Goal: Find specific page/section: Find specific page/section

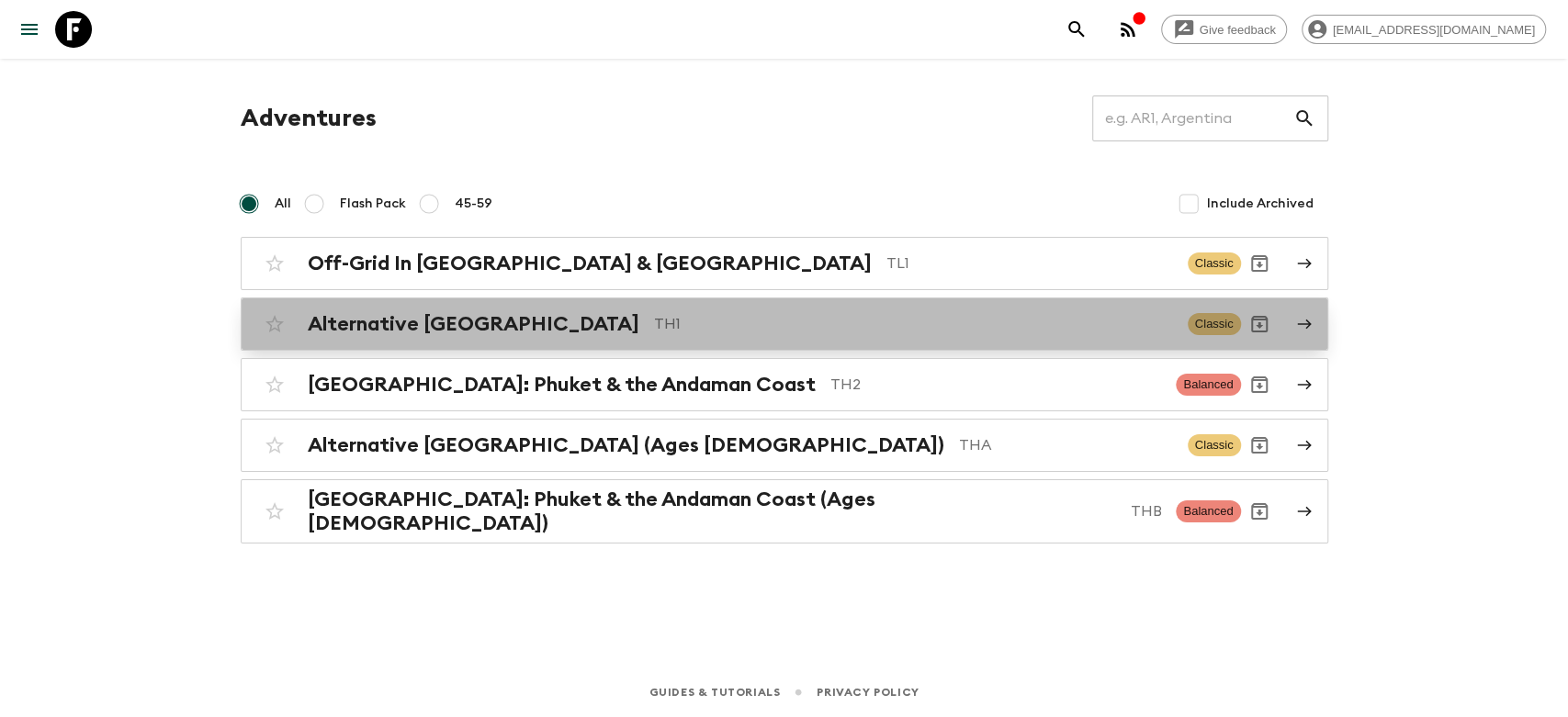
click at [496, 323] on h2 "Alternative [GEOGRAPHIC_DATA]" at bounding box center [473, 324] width 332 height 24
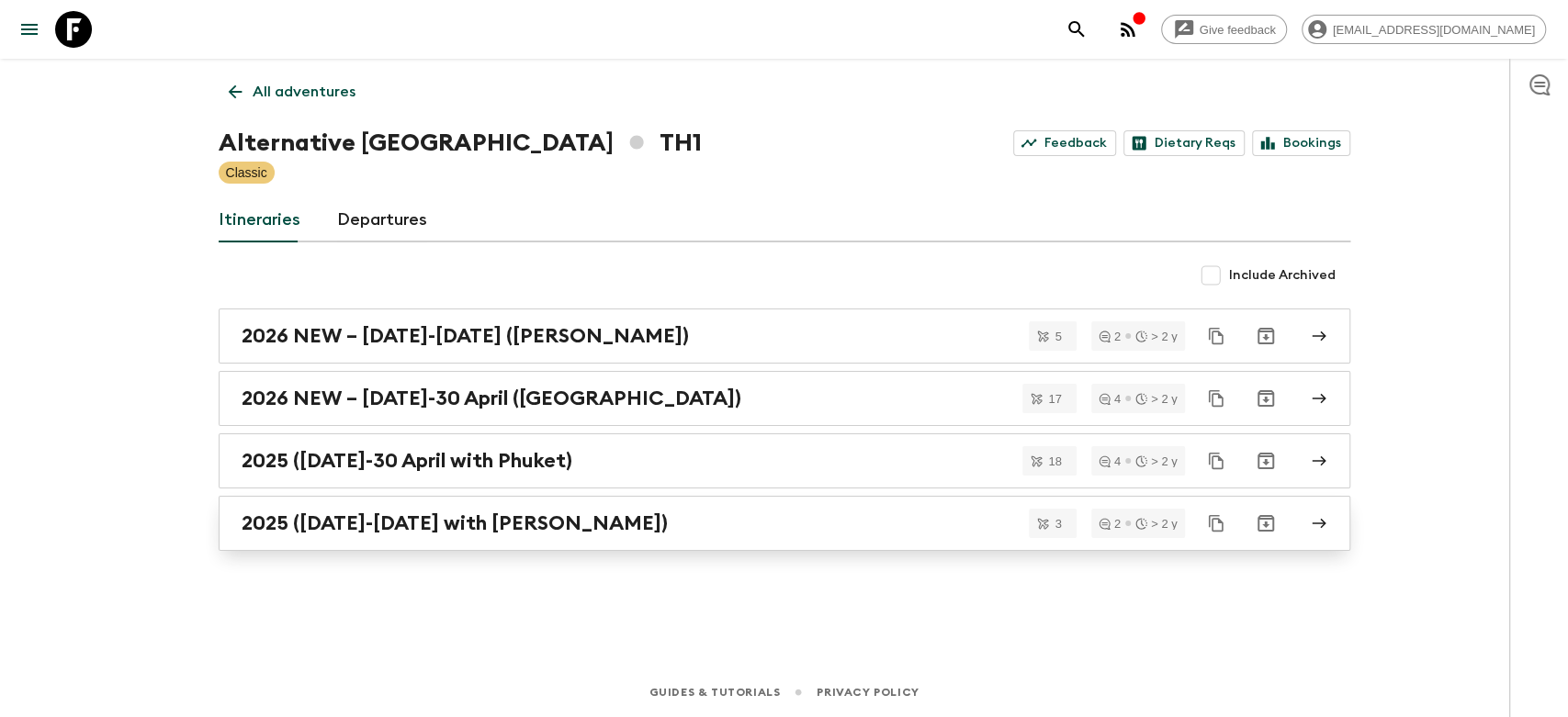
click at [397, 525] on h2 "2025 ([DATE]-[DATE] with [PERSON_NAME])" at bounding box center [455, 523] width 427 height 24
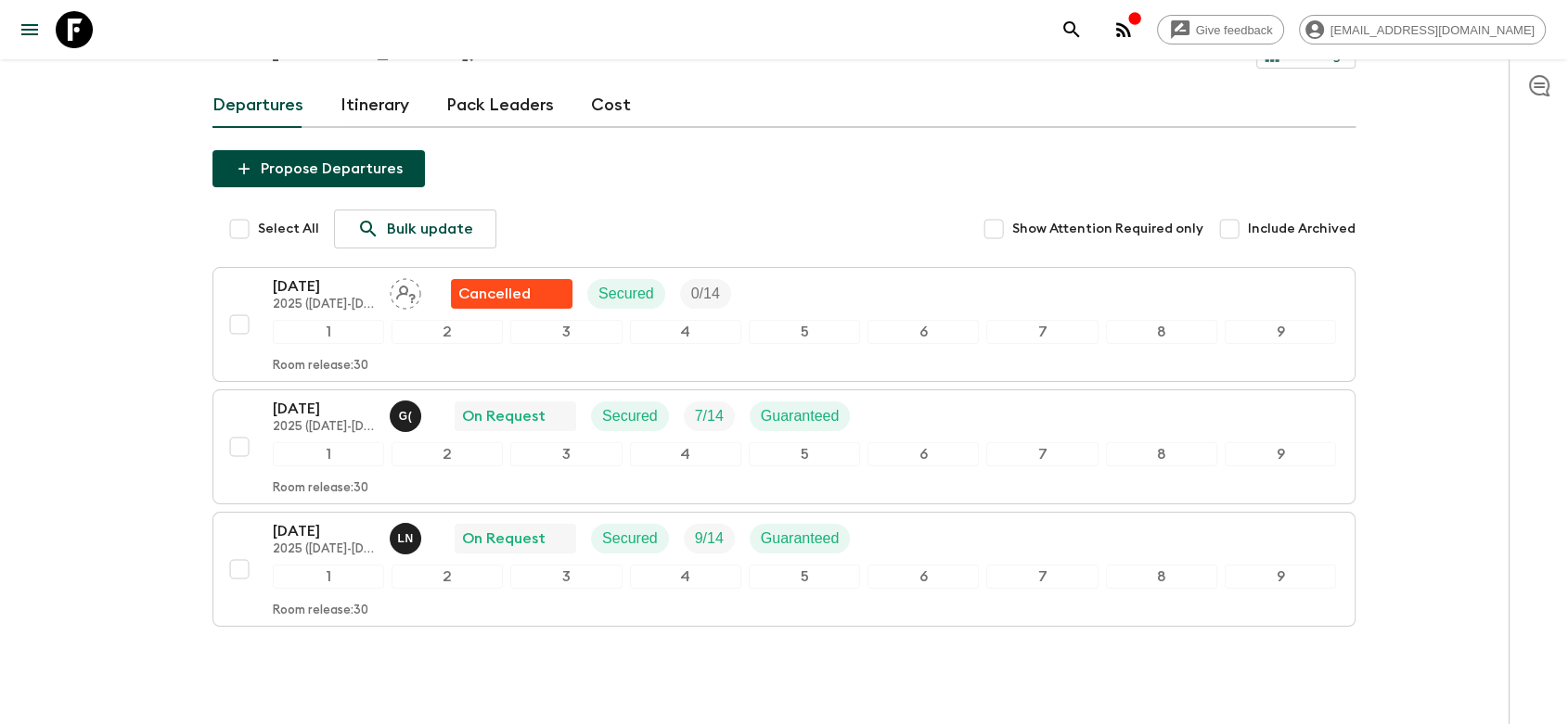
scroll to position [200, 0]
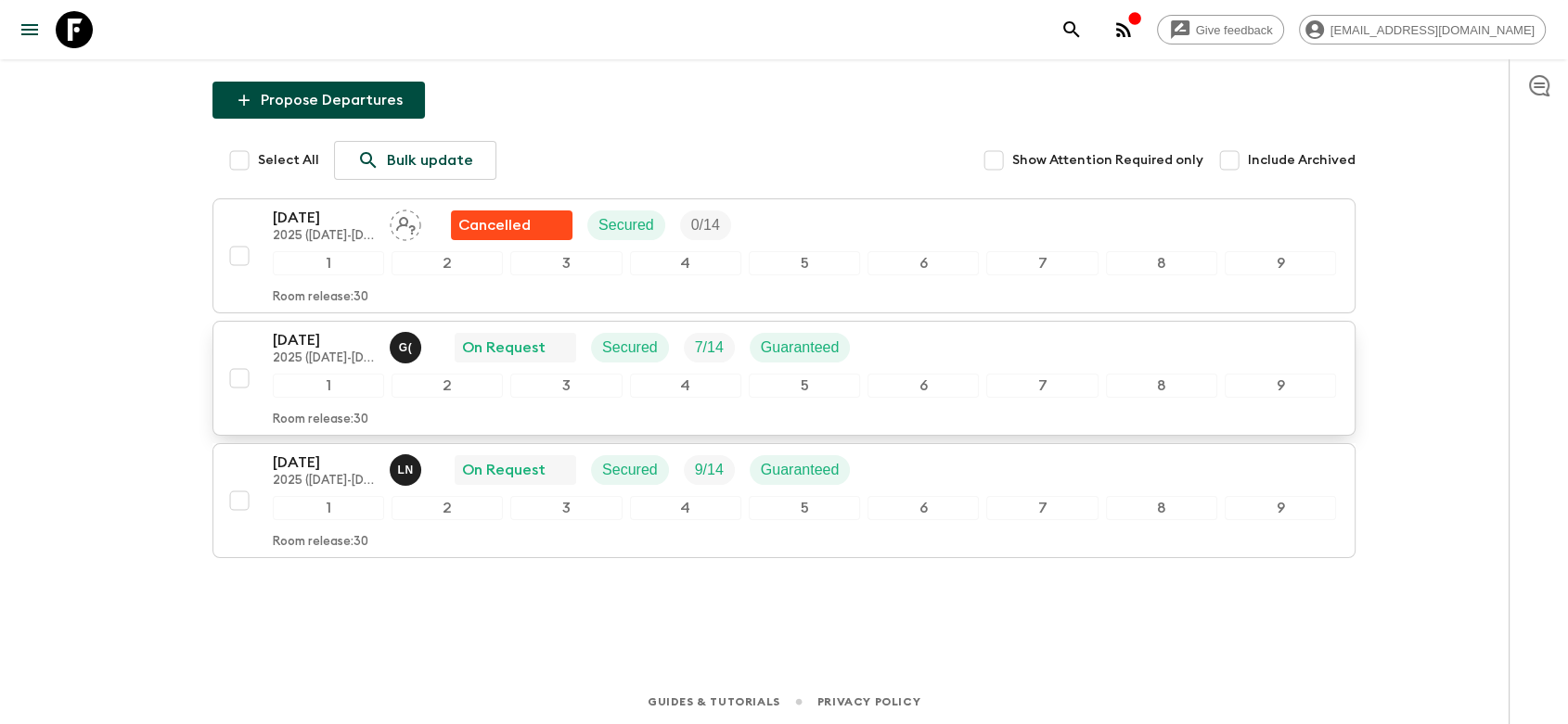
click at [898, 349] on div "[DATE] 2025 ([DATE]-[DATE] with [PERSON_NAME]) G ( On Request Secured 7 / 14 Gu…" at bounding box center [804, 347] width 1063 height 37
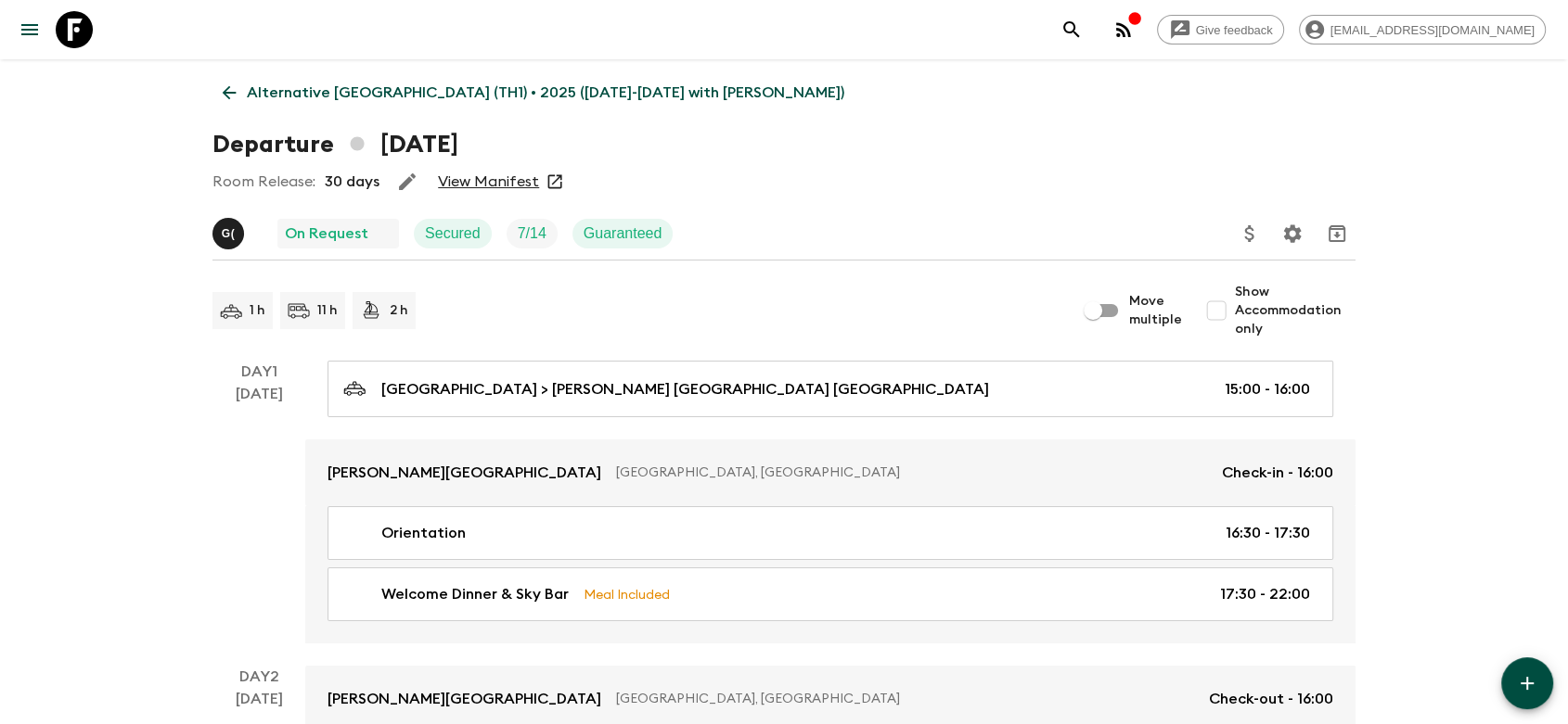
click at [474, 176] on link "View Manifest" at bounding box center [488, 181] width 101 height 18
